Goal: Submit feedback/report problem

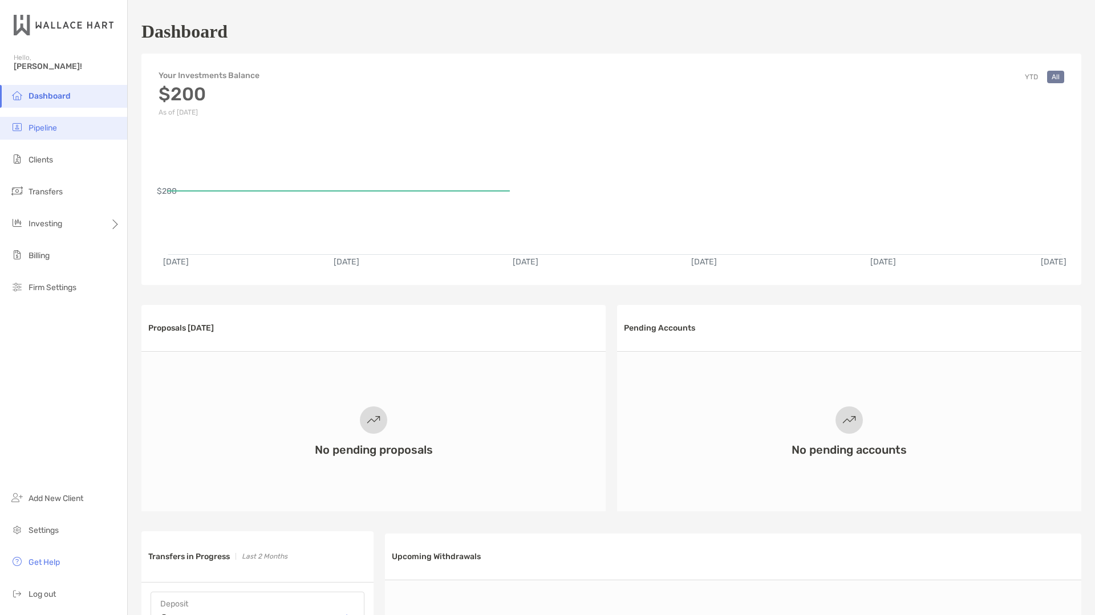
click at [64, 127] on li "Pipeline" at bounding box center [63, 128] width 127 height 23
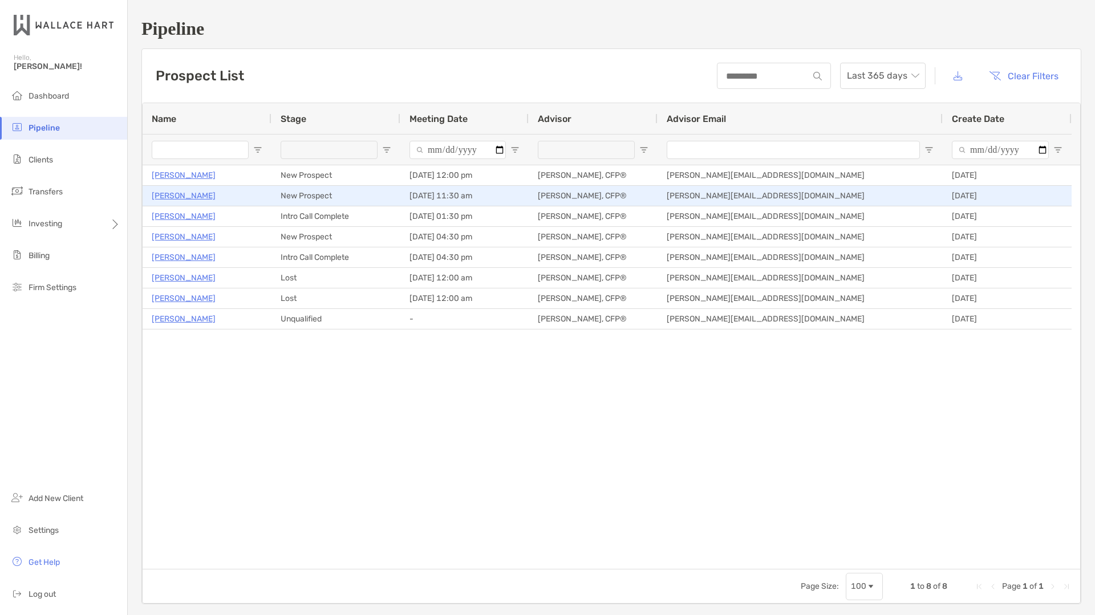
click at [182, 196] on p "[PERSON_NAME]" at bounding box center [184, 196] width 64 height 14
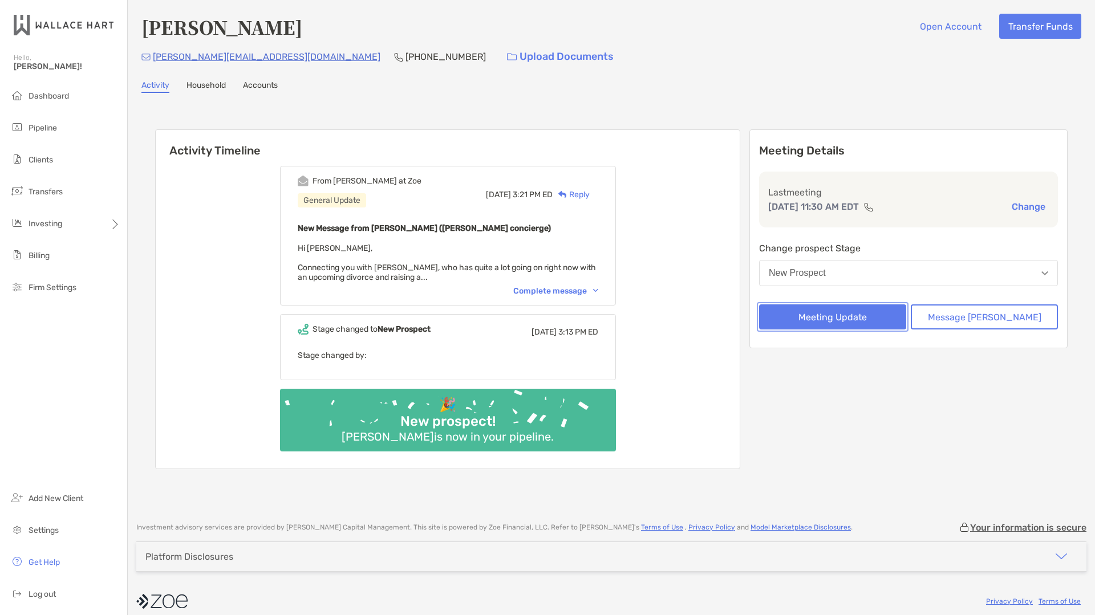
click at [856, 315] on button "Meeting Update" at bounding box center [832, 317] width 147 height 25
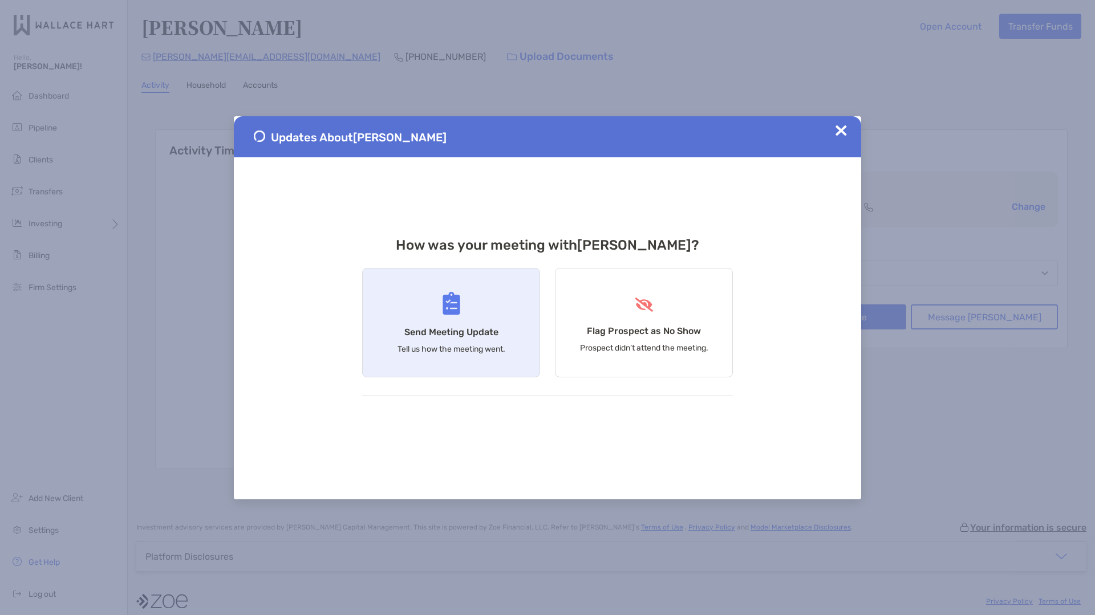
click at [462, 310] on div "Send Meeting Update Tell us how the meeting went." at bounding box center [451, 322] width 178 height 109
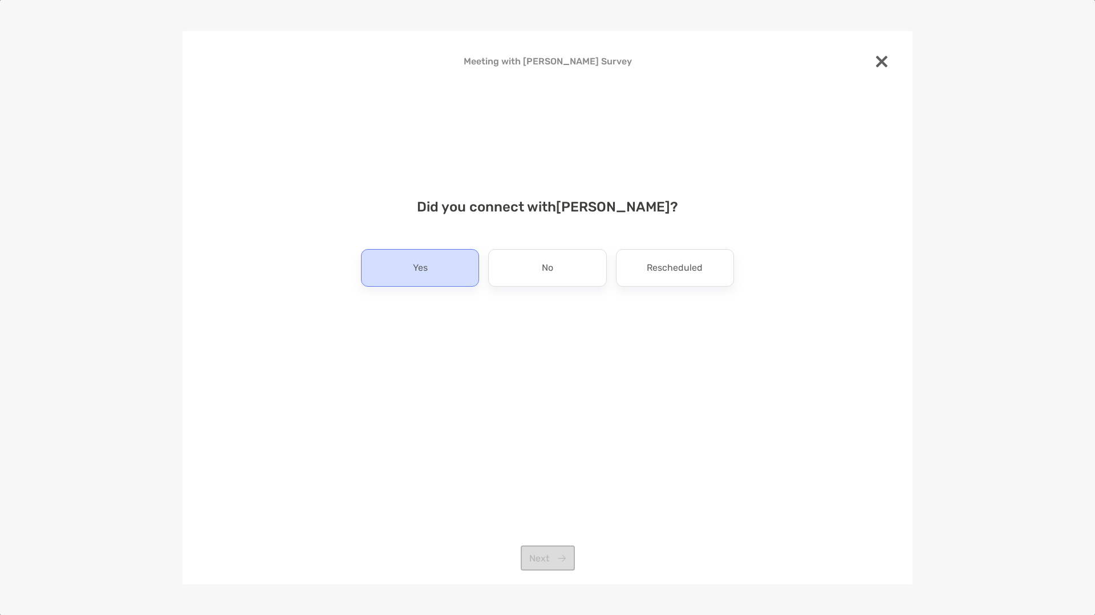
click at [432, 262] on div "Yes" at bounding box center [420, 268] width 118 height 38
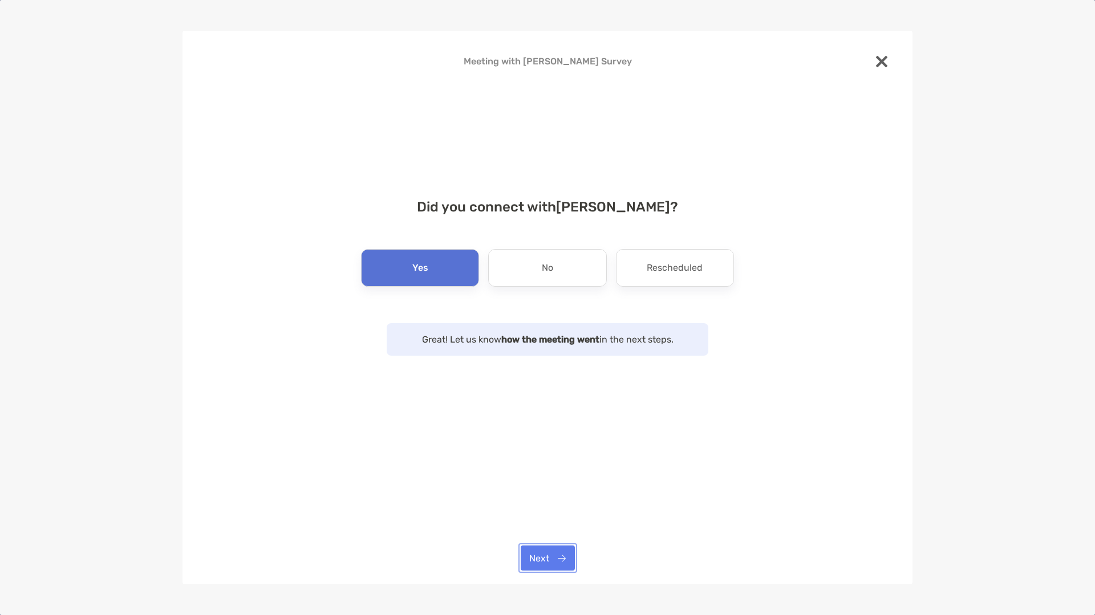
click at [541, 553] on button "Next" at bounding box center [548, 558] width 54 height 25
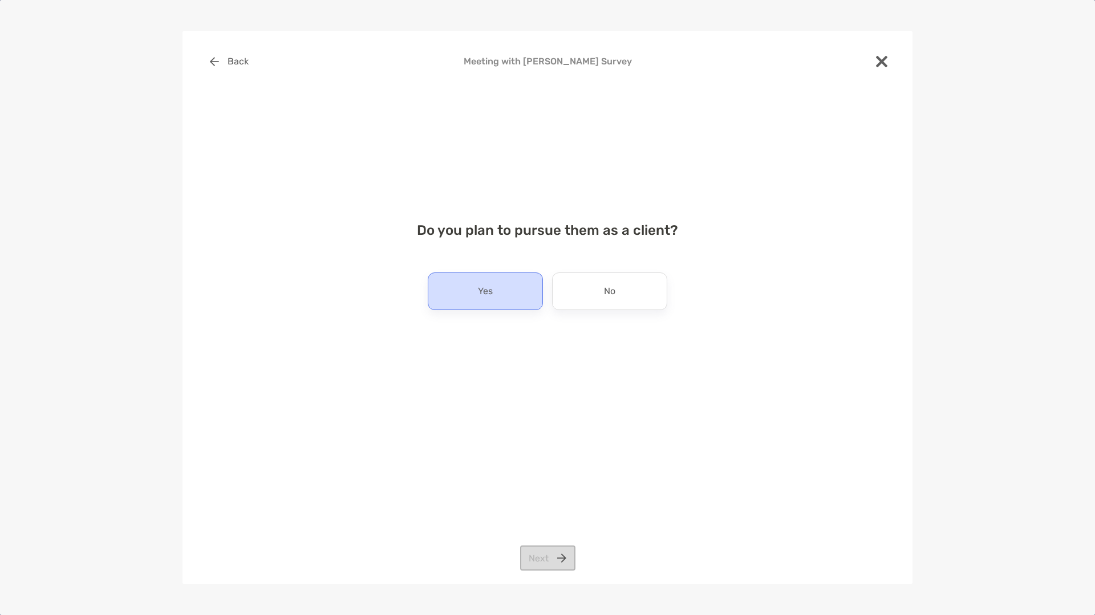
click at [463, 286] on div "Yes" at bounding box center [485, 292] width 115 height 38
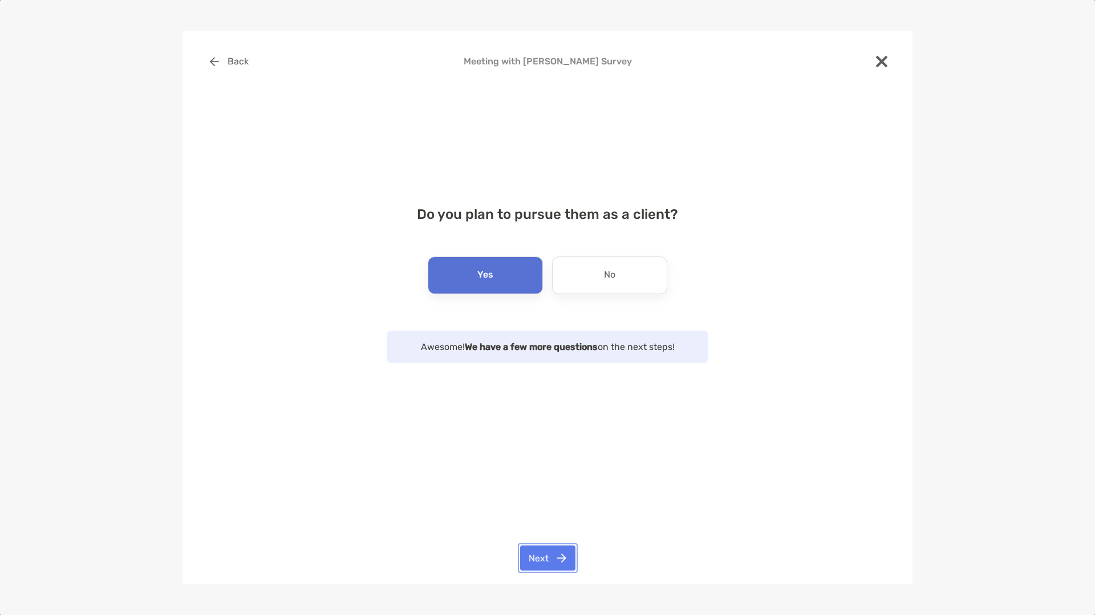
click at [546, 562] on button "Next" at bounding box center [547, 558] width 55 height 25
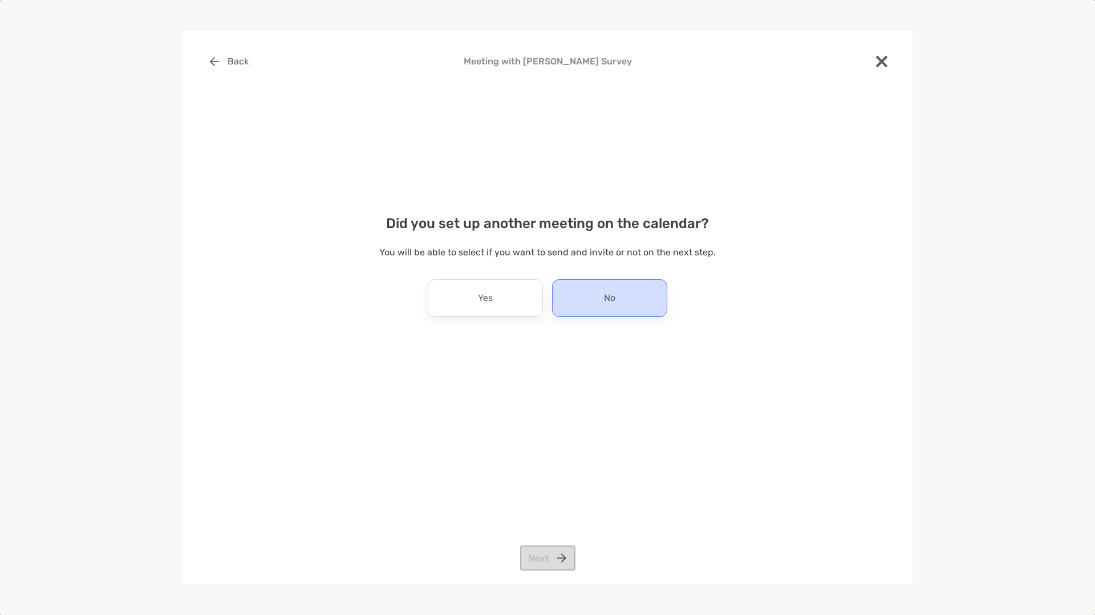
click at [590, 294] on div "No" at bounding box center [609, 298] width 115 height 38
click at [557, 548] on button "Next" at bounding box center [547, 558] width 55 height 25
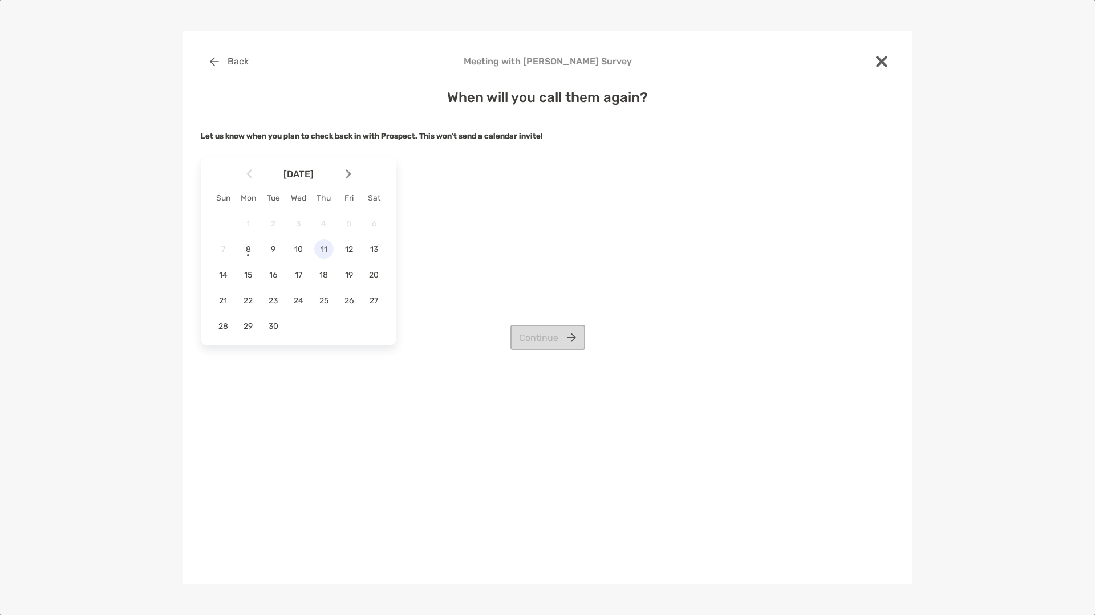
click at [326, 247] on span "11" at bounding box center [323, 250] width 19 height 10
click at [553, 336] on button "Continue" at bounding box center [547, 337] width 75 height 25
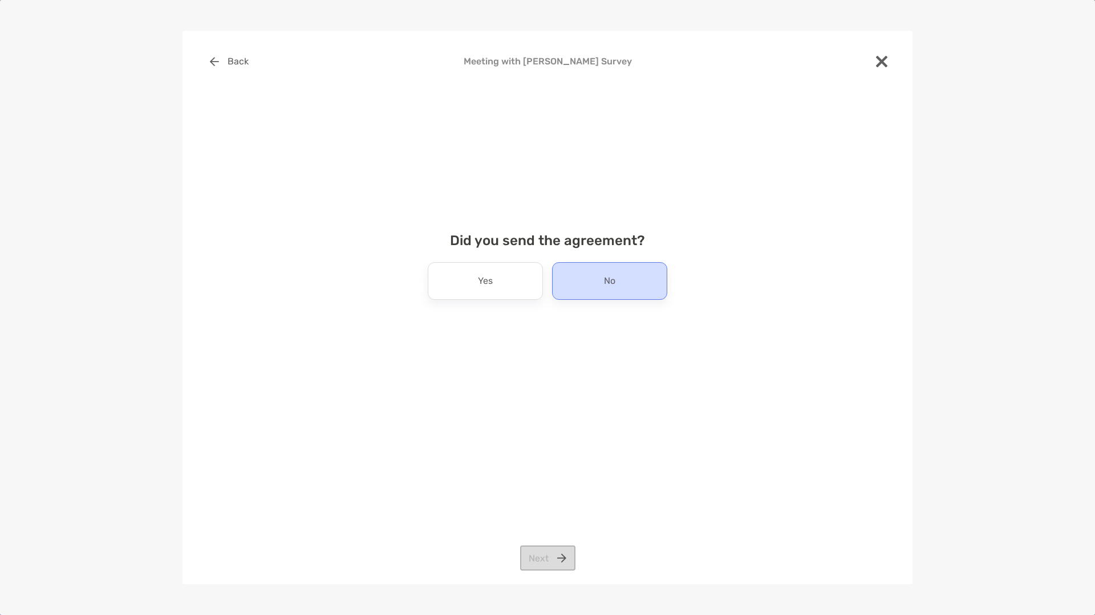
click at [598, 285] on div "No" at bounding box center [609, 281] width 115 height 38
click at [545, 555] on button "Next" at bounding box center [547, 558] width 55 height 25
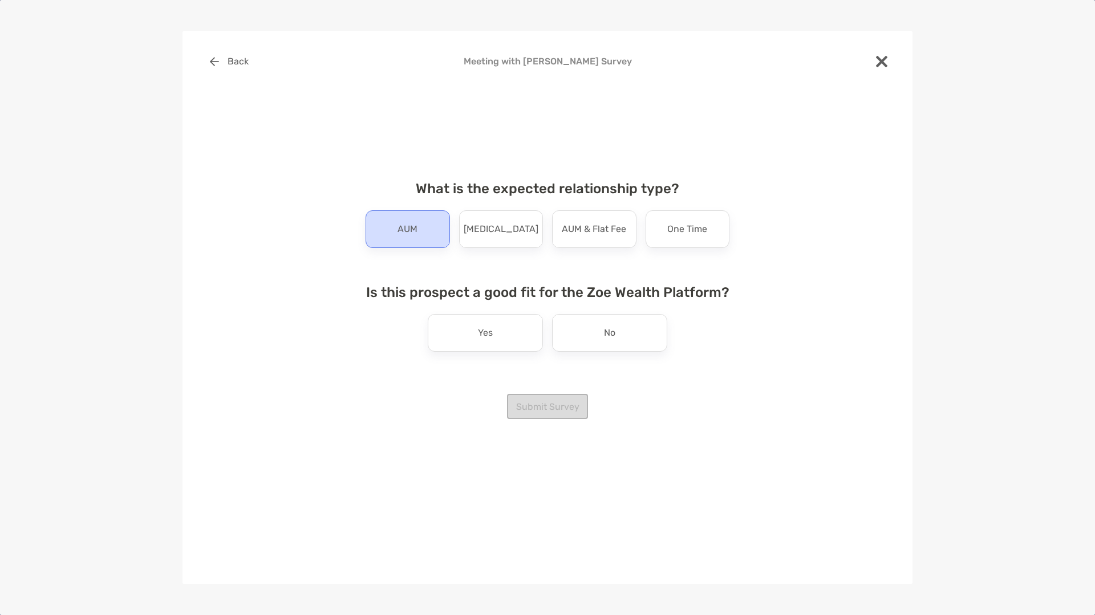
click at [420, 233] on div "AUM" at bounding box center [408, 229] width 84 height 38
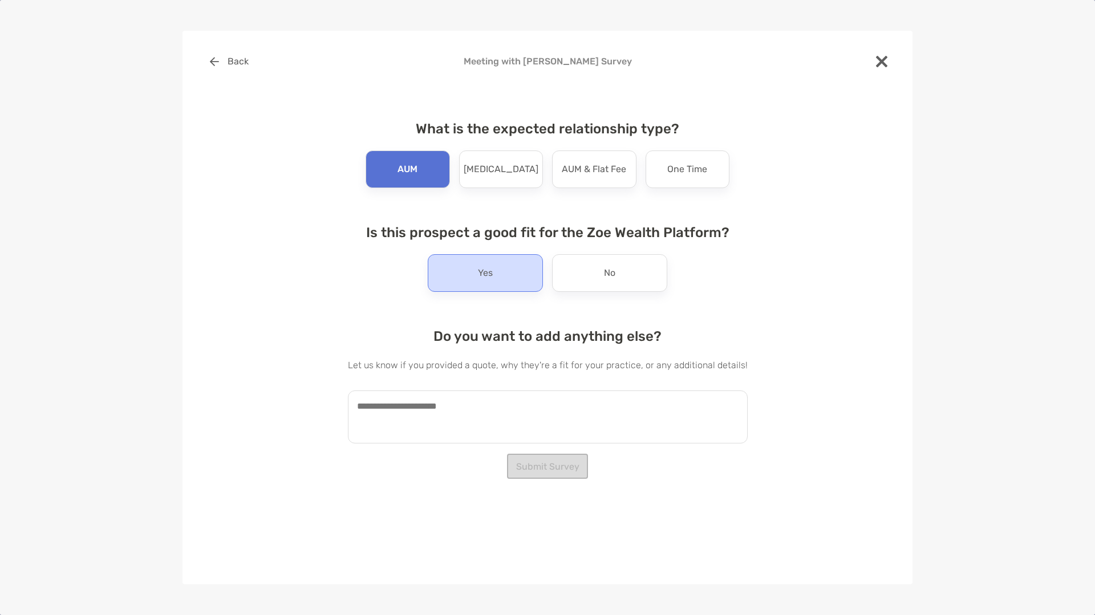
click at [523, 262] on div "Yes" at bounding box center [485, 273] width 115 height 38
click at [541, 470] on button "Submit Survey" at bounding box center [547, 466] width 81 height 25
